Goal: Information Seeking & Learning: Check status

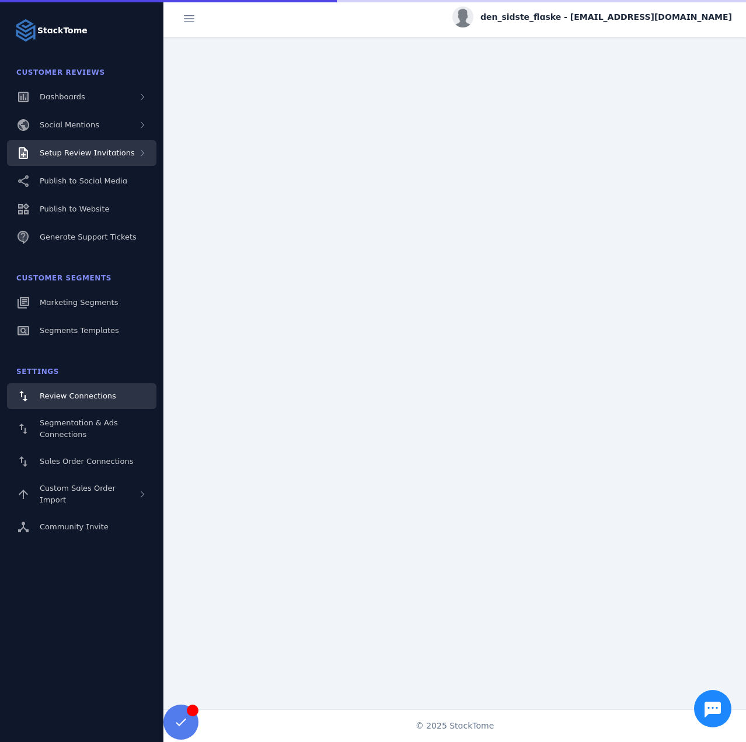
click at [110, 150] on span "Setup Review Invitations" at bounding box center [87, 152] width 95 height 9
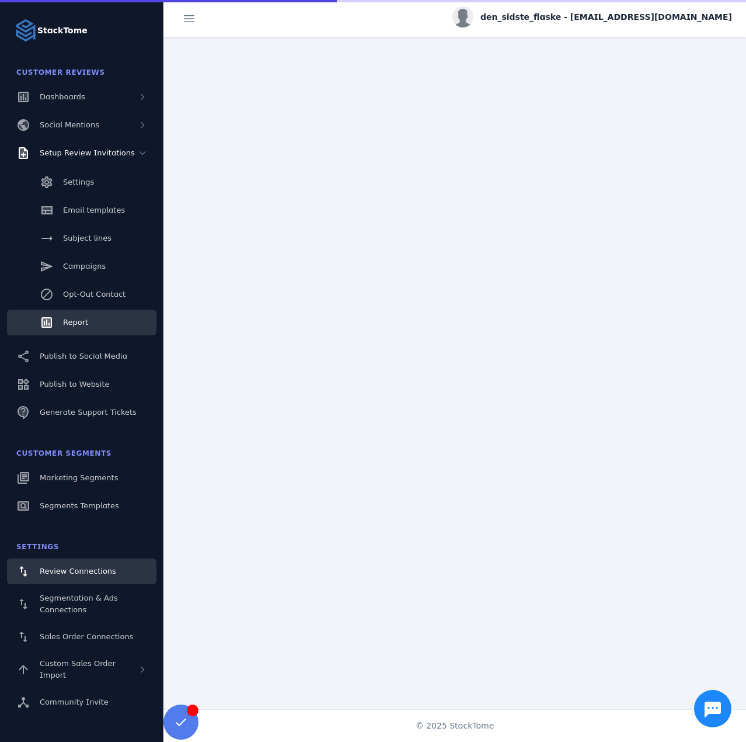
click at [93, 311] on link "Report" at bounding box center [81, 322] width 149 height 26
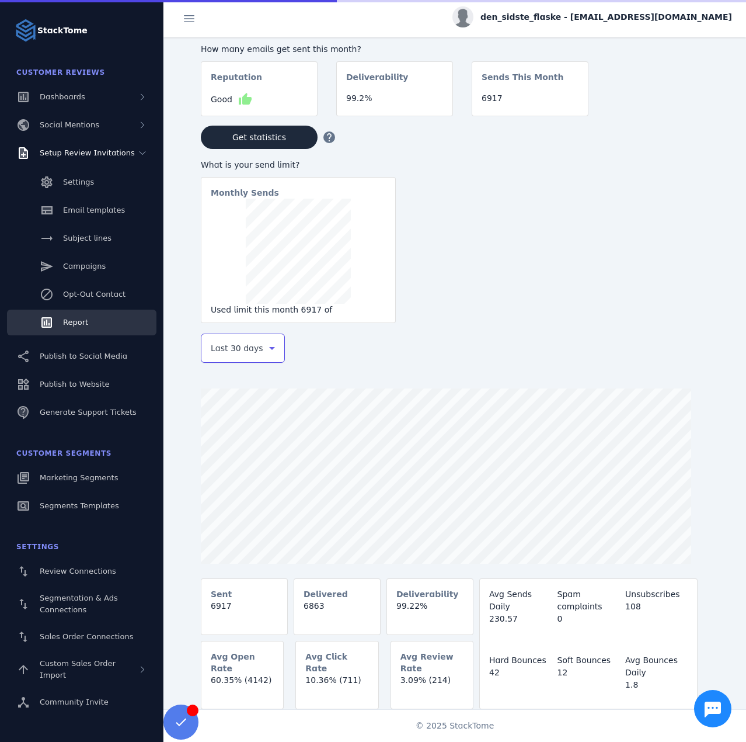
click at [228, 350] on span "Last 30 days" at bounding box center [237, 348] width 53 height 14
click at [232, 440] on span "Last 7 days" at bounding box center [233, 440] width 47 height 14
click at [600, 16] on span "den_sidste_flaske - [EMAIL_ADDRESS][DOMAIN_NAME]" at bounding box center [607, 17] width 252 height 12
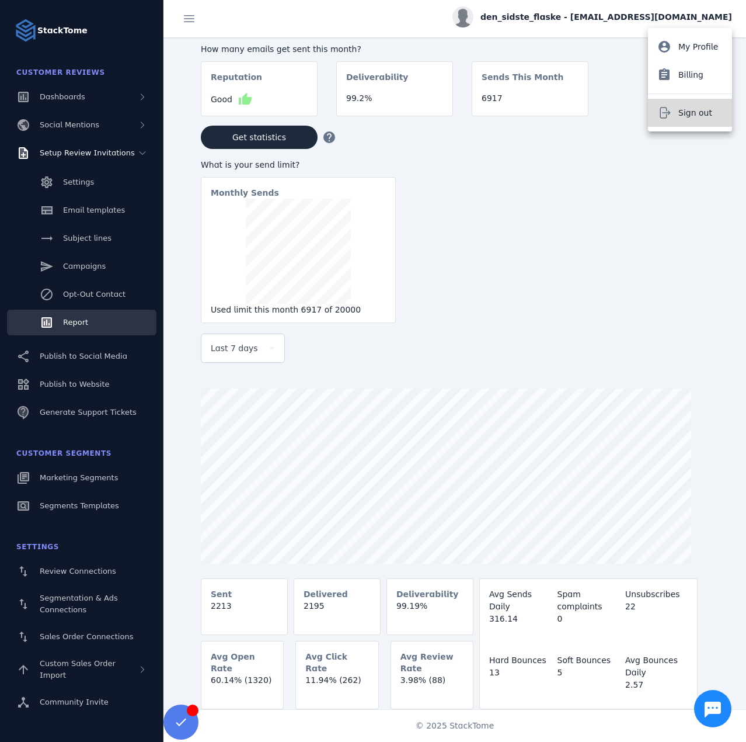
click at [690, 126] on button "Sign out" at bounding box center [690, 113] width 84 height 28
